Goal: Transaction & Acquisition: Purchase product/service

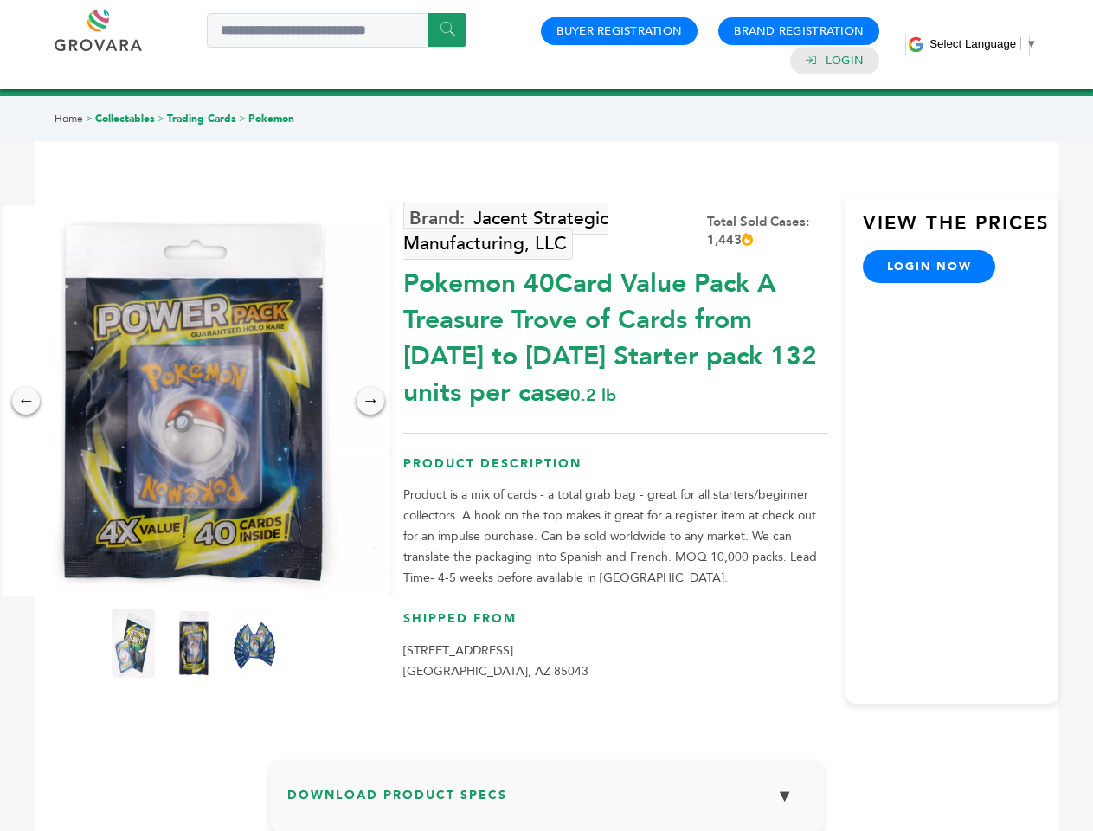
click at [983, 43] on span "Select Language" at bounding box center [972, 43] width 87 height 13
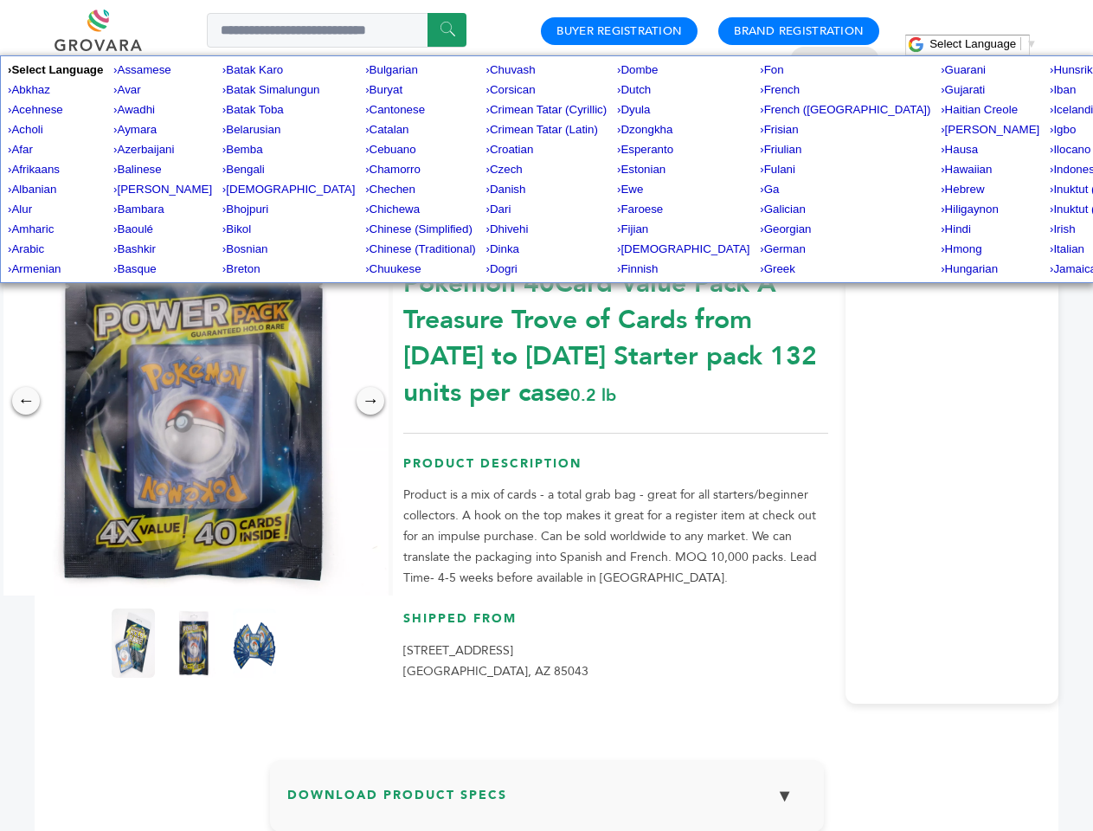
click at [194, 401] on img at bounding box center [193, 400] width 389 height 389
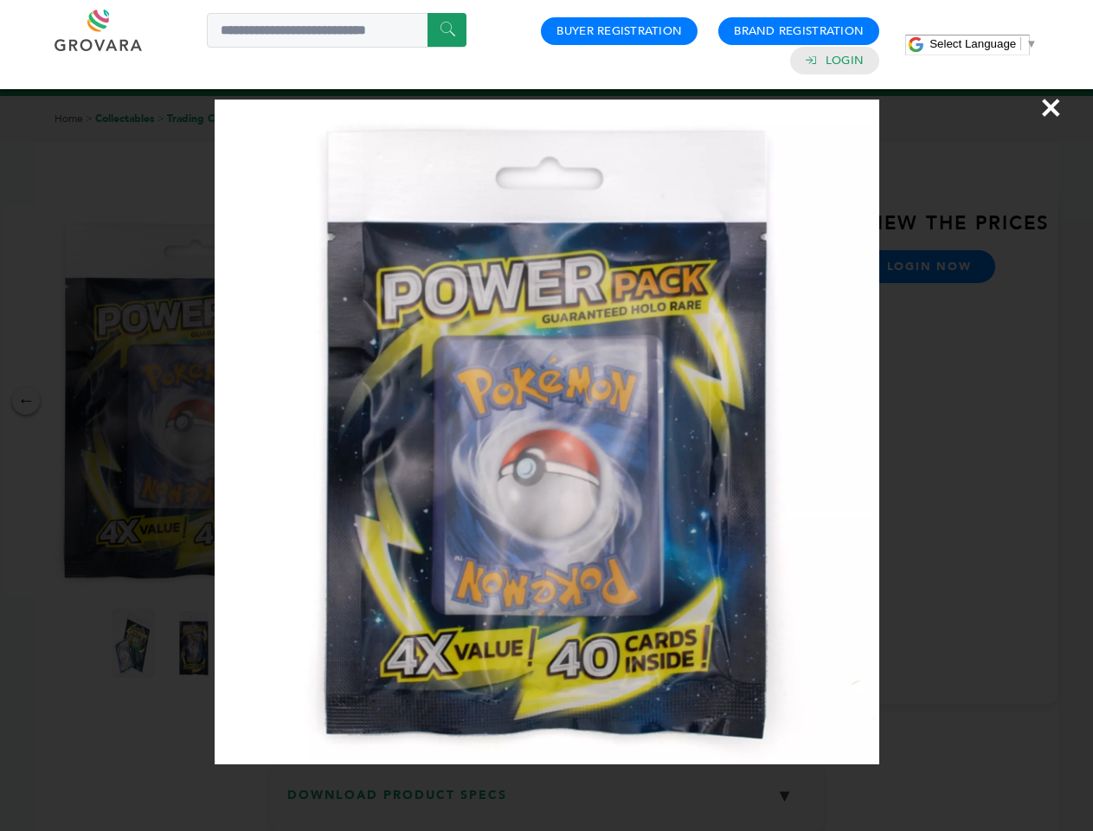
click at [26, 401] on div "×" at bounding box center [546, 415] width 1093 height 831
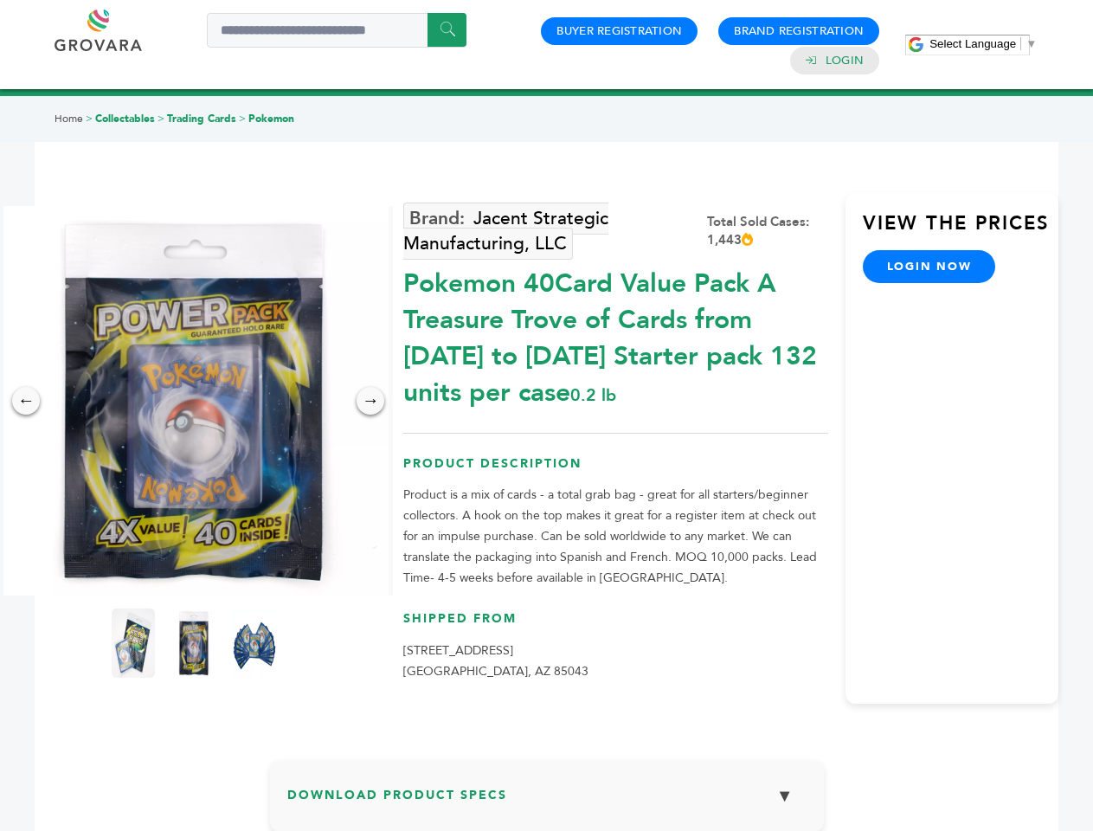
click at [370, 401] on div "→" at bounding box center [370, 401] width 28 height 28
click at [133, 643] on img at bounding box center [133, 642] width 43 height 69
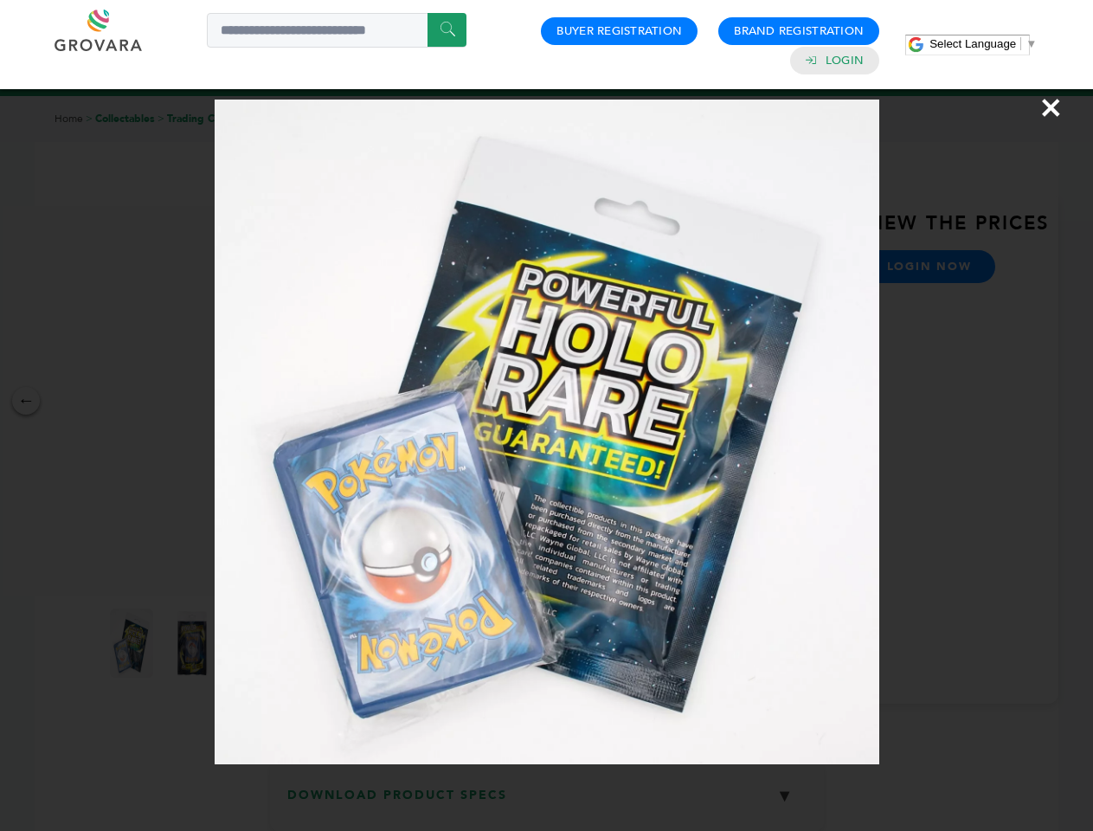
click at [194, 643] on div "×" at bounding box center [546, 415] width 1093 height 831
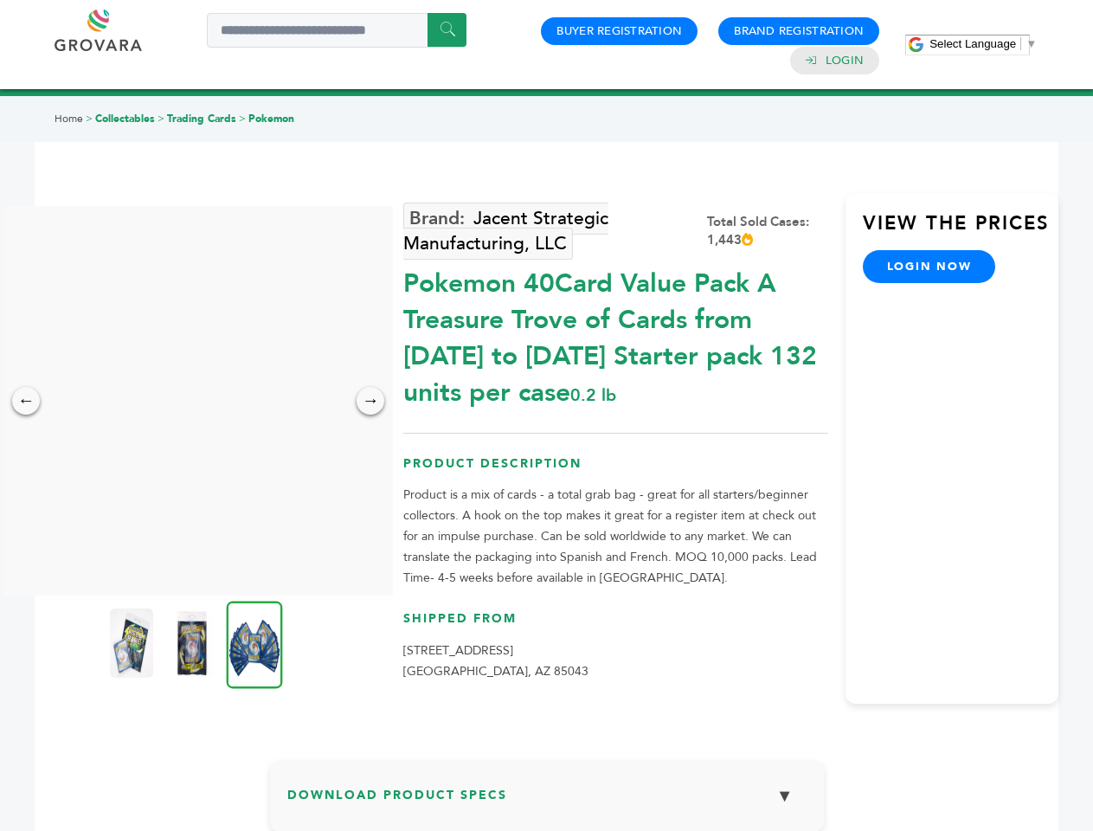
click at [254, 643] on img at bounding box center [255, 643] width 56 height 87
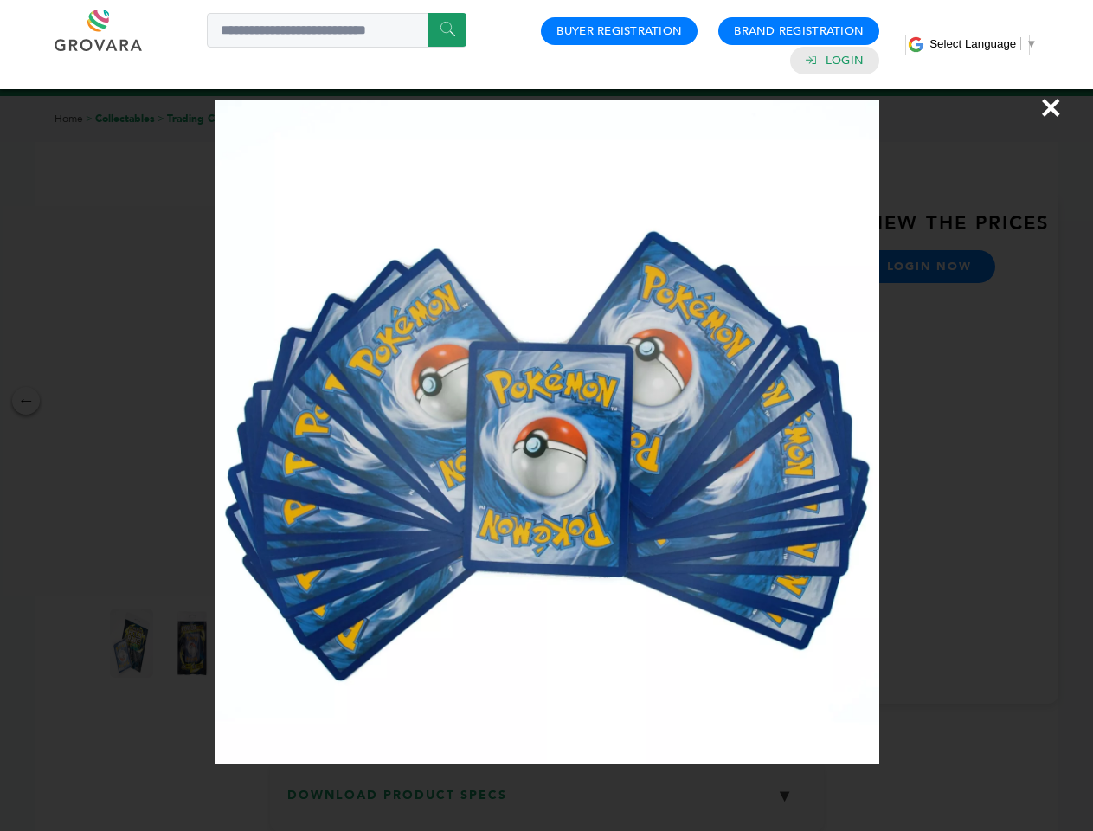
click at [547, 802] on div "×" at bounding box center [546, 415] width 1093 height 831
